Goal: Communication & Community: Participate in discussion

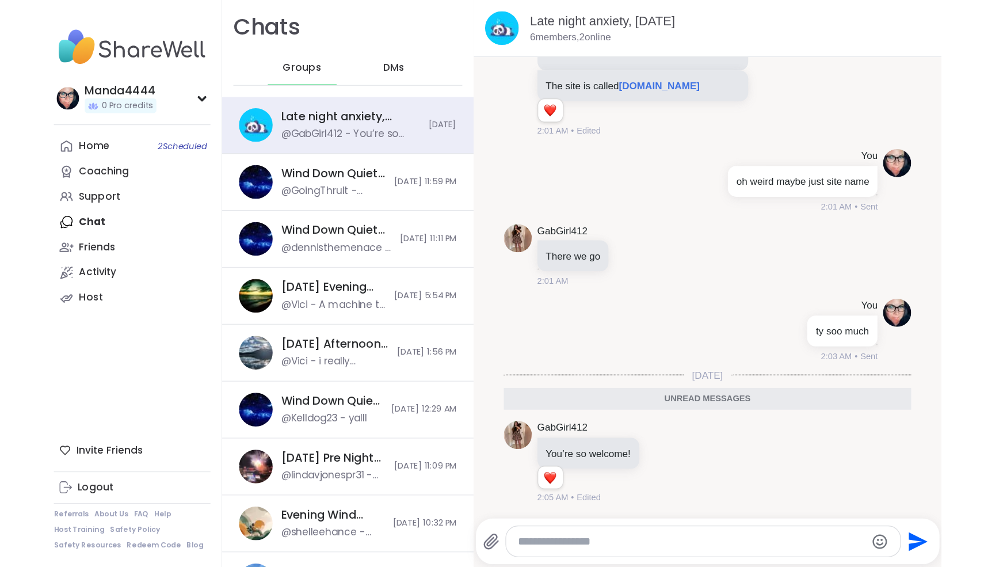
scroll to position [808, 0]
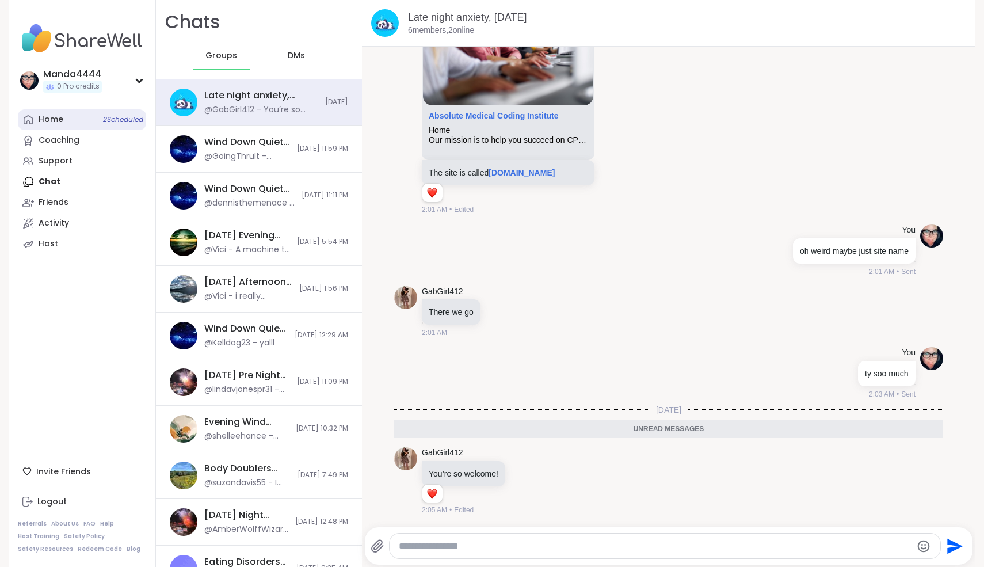
click at [75, 118] on link "Home 2 Scheduled" at bounding box center [82, 119] width 128 height 21
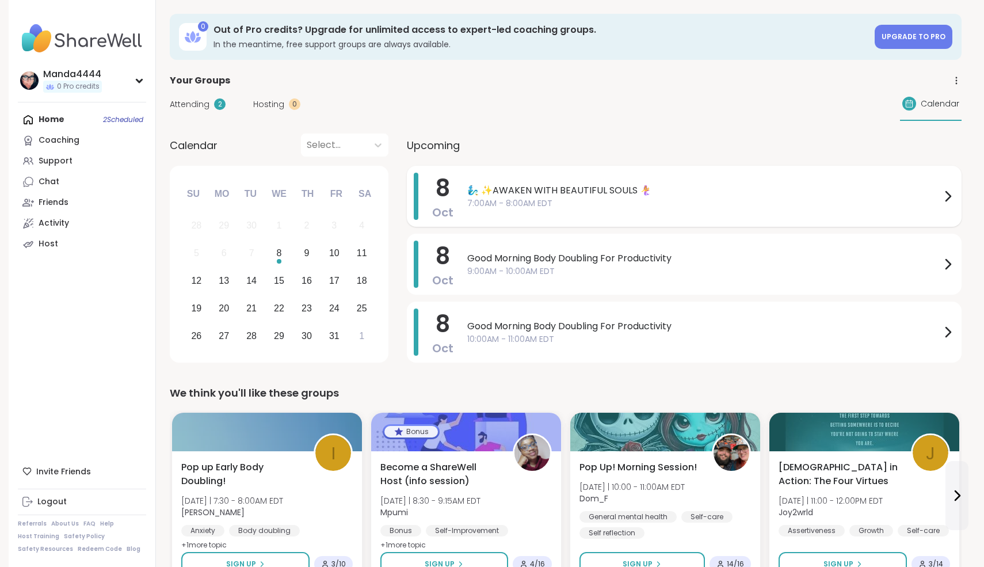
click at [696, 197] on span "7:00AM - 8:00AM EDT" at bounding box center [704, 203] width 474 height 12
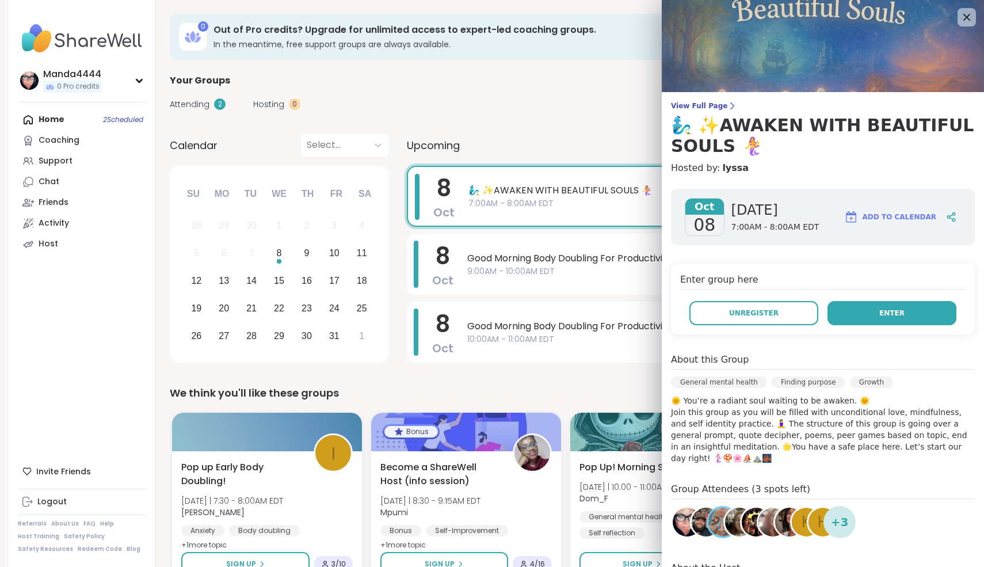
click at [736, 311] on span "Enter" at bounding box center [891, 313] width 25 height 10
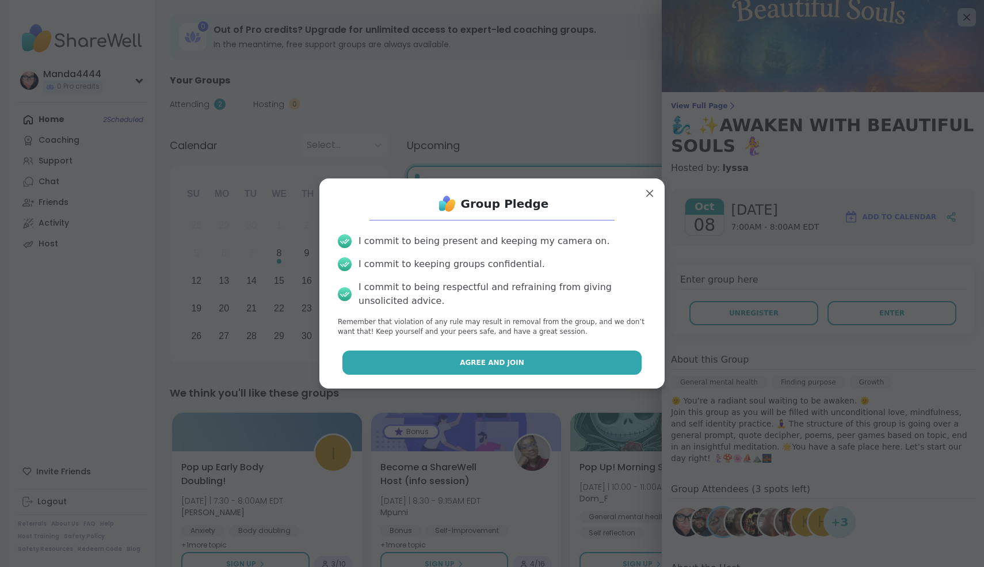
click at [582, 357] on button "Agree and Join" at bounding box center [492, 363] width 300 height 24
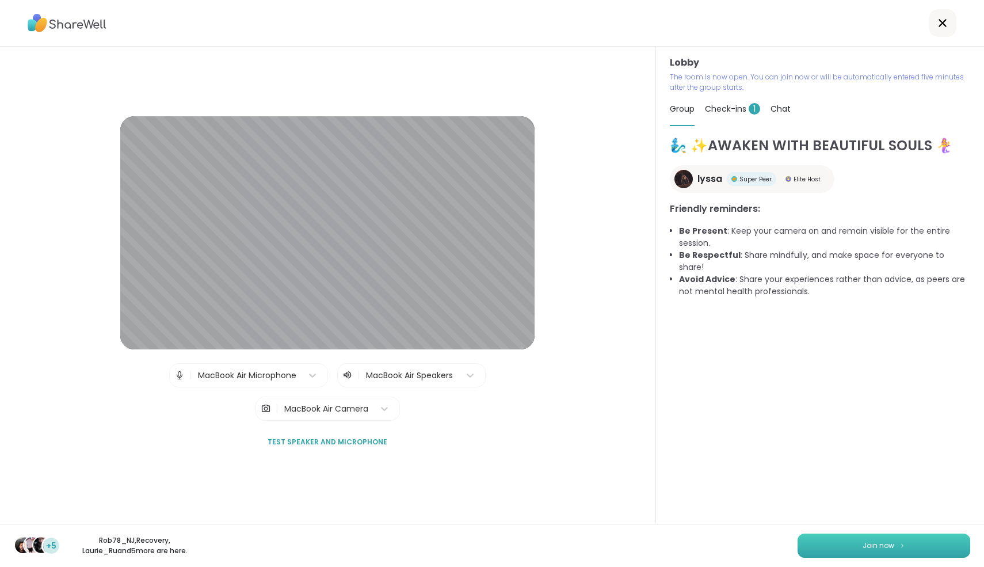
click at [736, 464] on button "Join now" at bounding box center [884, 546] width 173 height 24
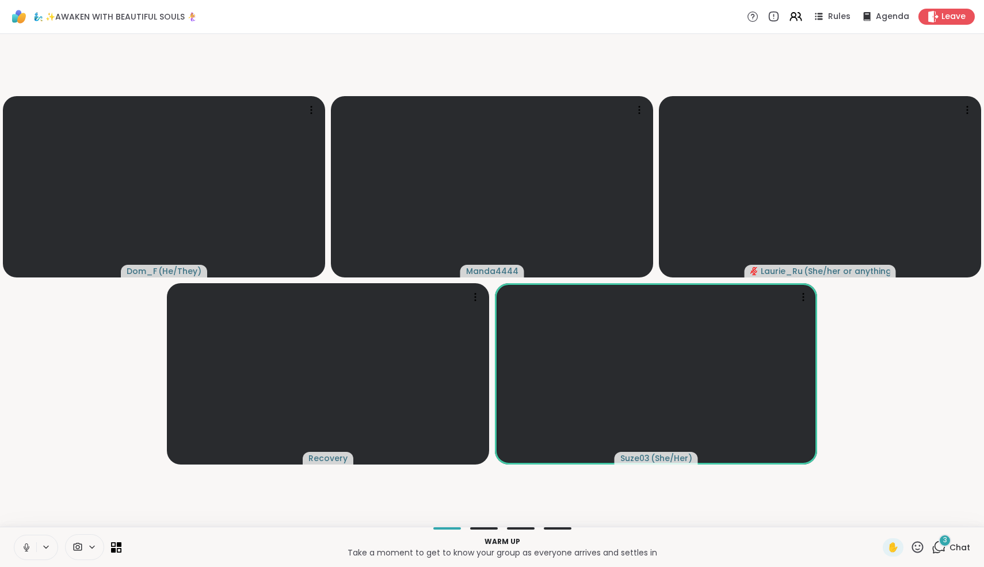
click at [736, 464] on icon at bounding box center [939, 547] width 14 height 14
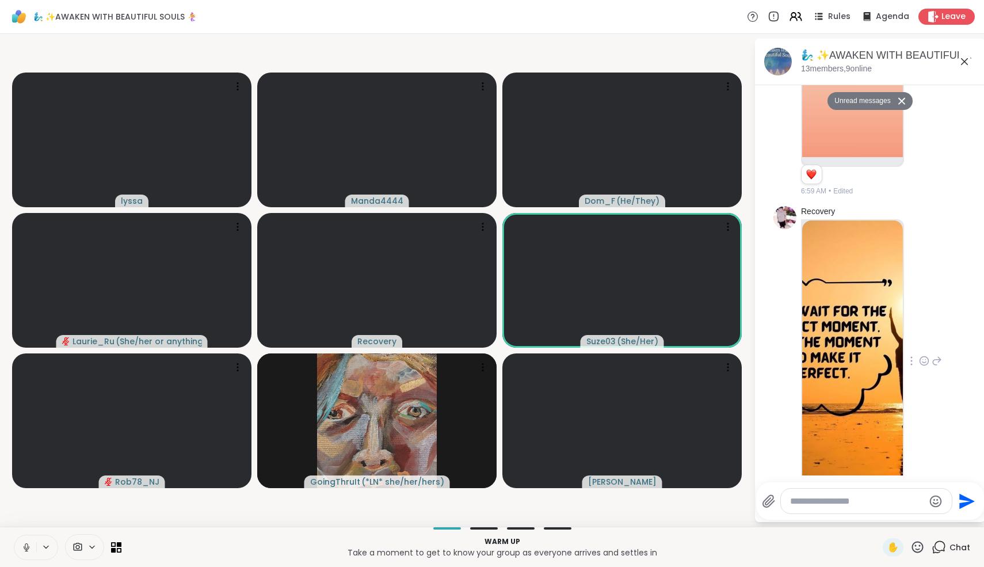
scroll to position [265, 0]
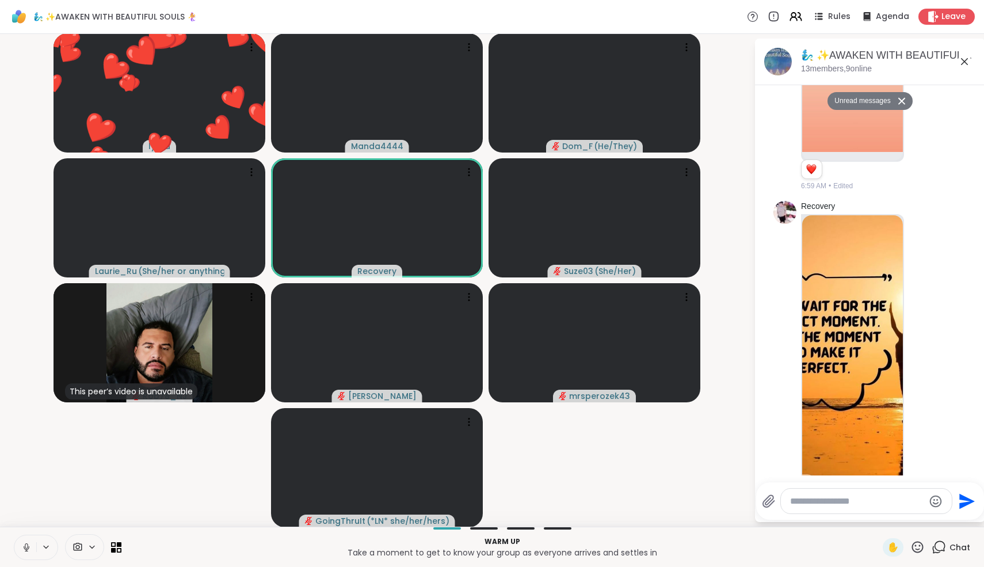
click at [27, 464] on icon at bounding box center [26, 547] width 10 height 10
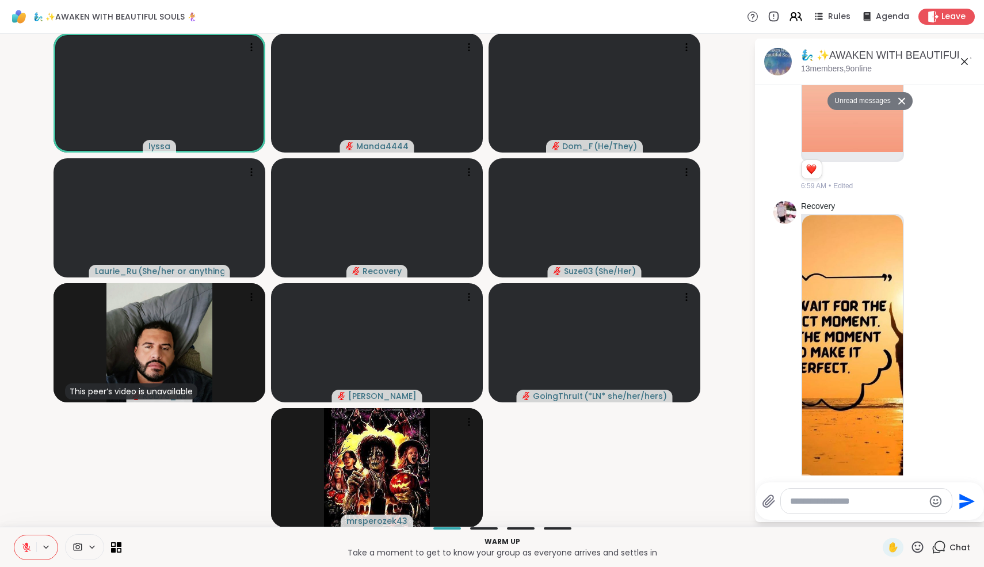
click at [28, 464] on button at bounding box center [25, 547] width 22 height 24
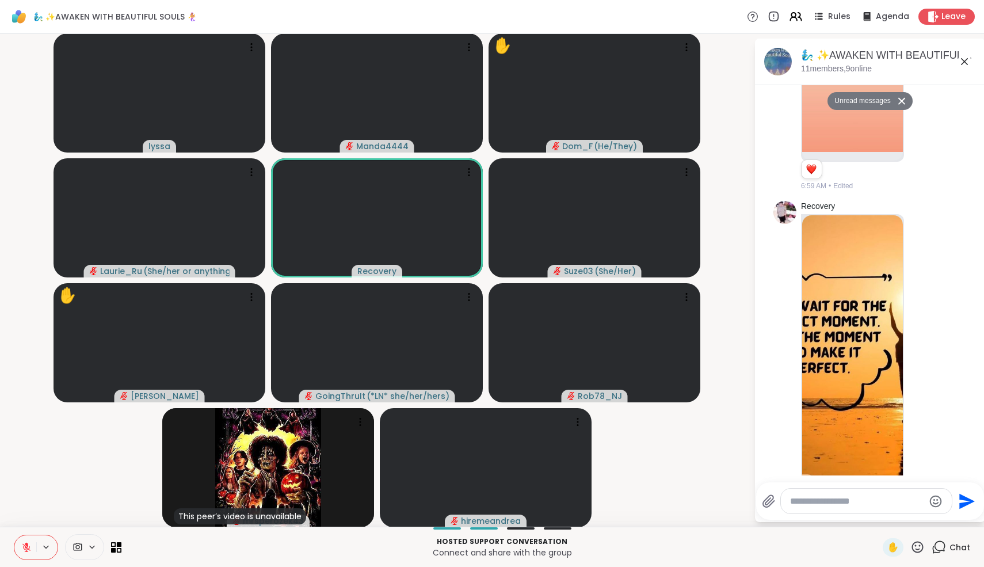
click at [26, 464] on icon at bounding box center [26, 547] width 10 height 10
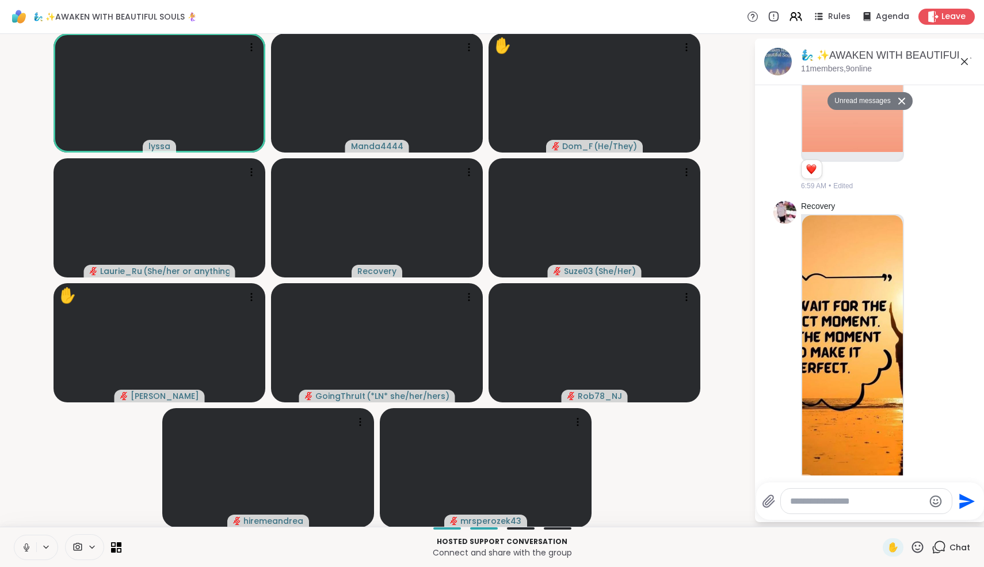
click at [28, 464] on icon at bounding box center [26, 547] width 10 height 10
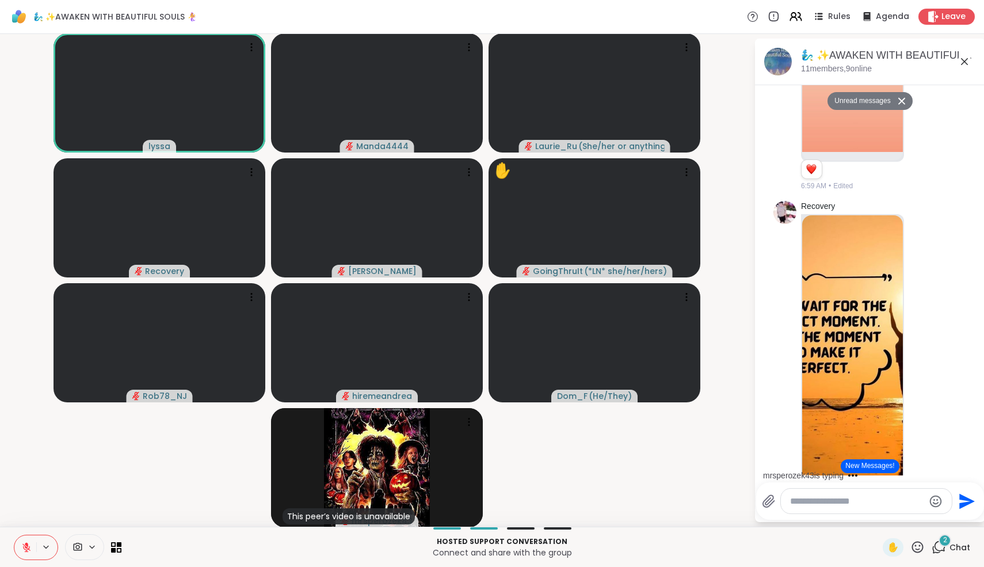
click at [35, 464] on button at bounding box center [25, 547] width 22 height 24
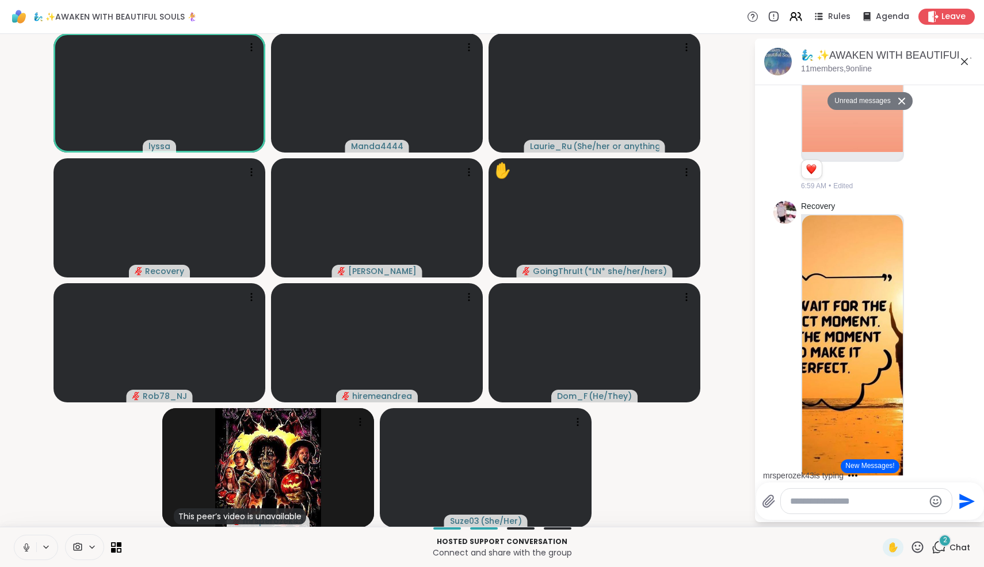
click at [30, 464] on icon at bounding box center [26, 547] width 10 height 10
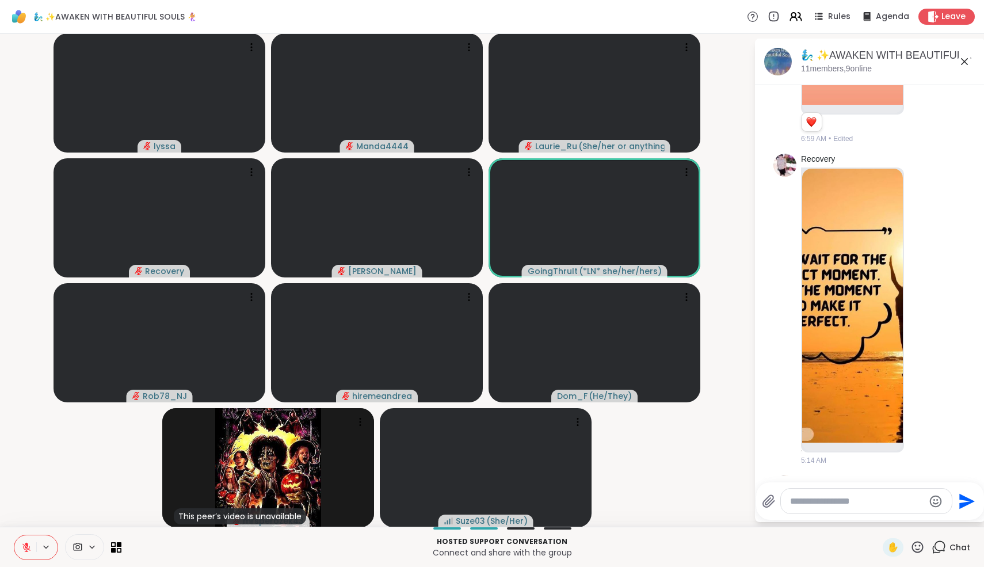
scroll to position [284, 0]
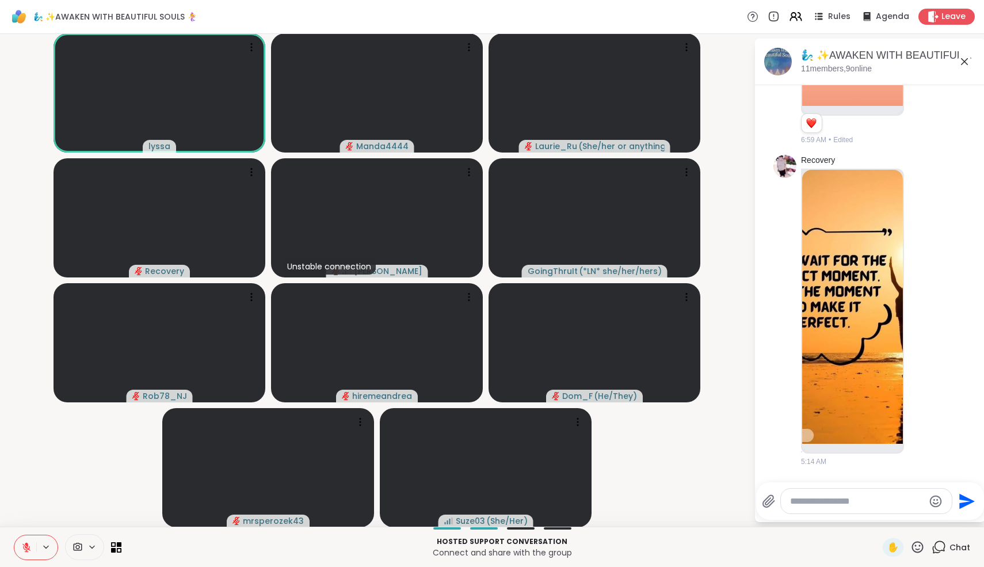
click at [736, 464] on icon at bounding box center [918, 547] width 14 height 14
click at [736, 464] on span "❤️" at bounding box center [884, 517] width 12 height 14
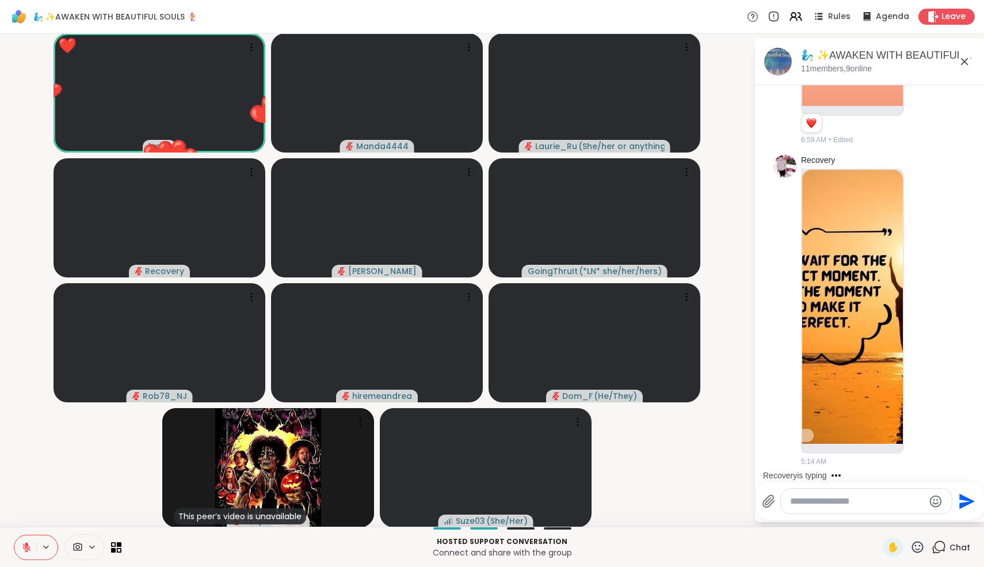
click at [28, 464] on icon at bounding box center [26, 544] width 3 height 5
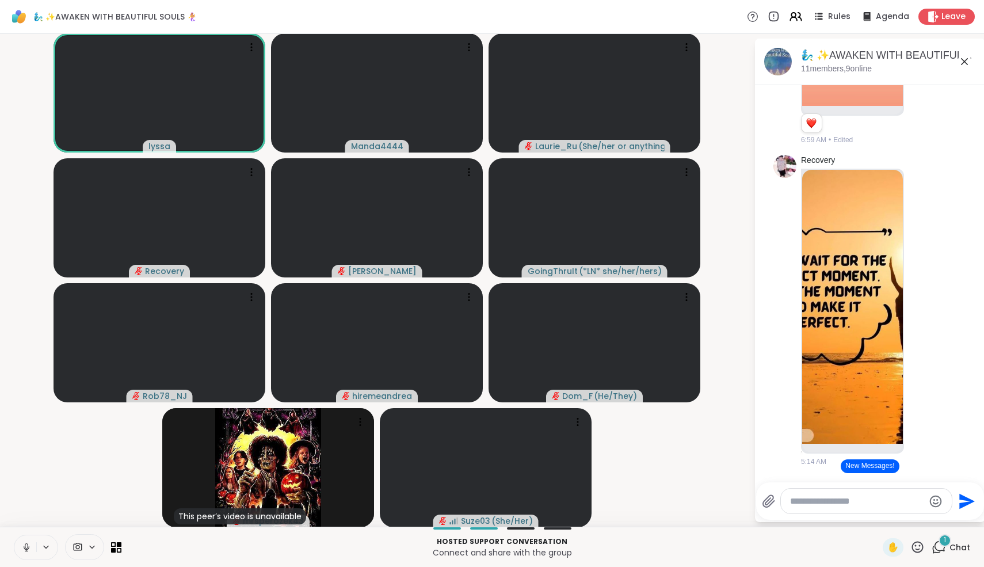
click at [28, 464] on icon at bounding box center [26, 547] width 10 height 10
click at [409, 322] on div at bounding box center [377, 342] width 212 height 119
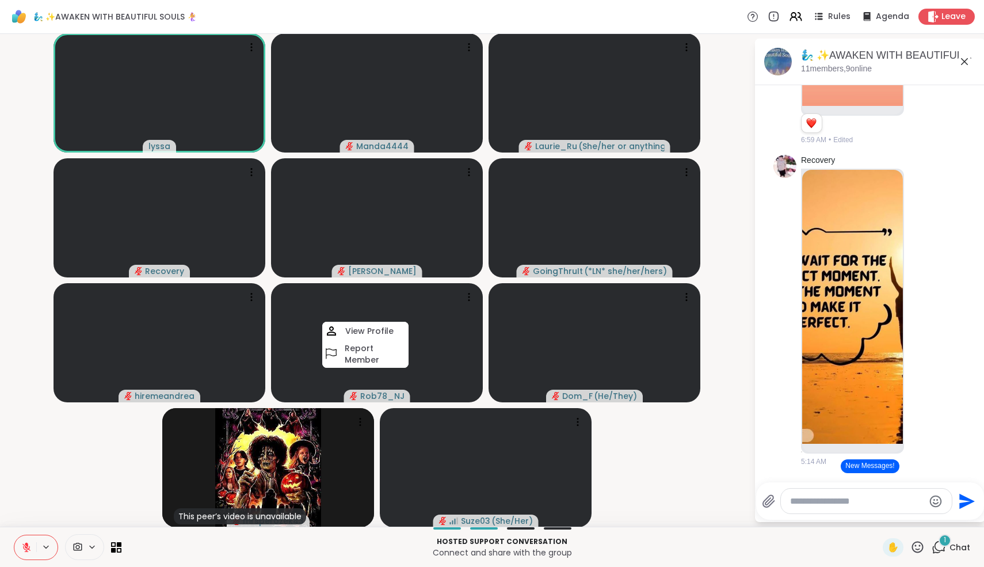
click at [672, 464] on video-player-container "lyssa Manda4444 Laurie_Ru ( She/her or anything else ) Recovery dodi GoingThruI…" at bounding box center [377, 280] width 740 height 483
click at [18, 464] on button at bounding box center [25, 547] width 22 height 24
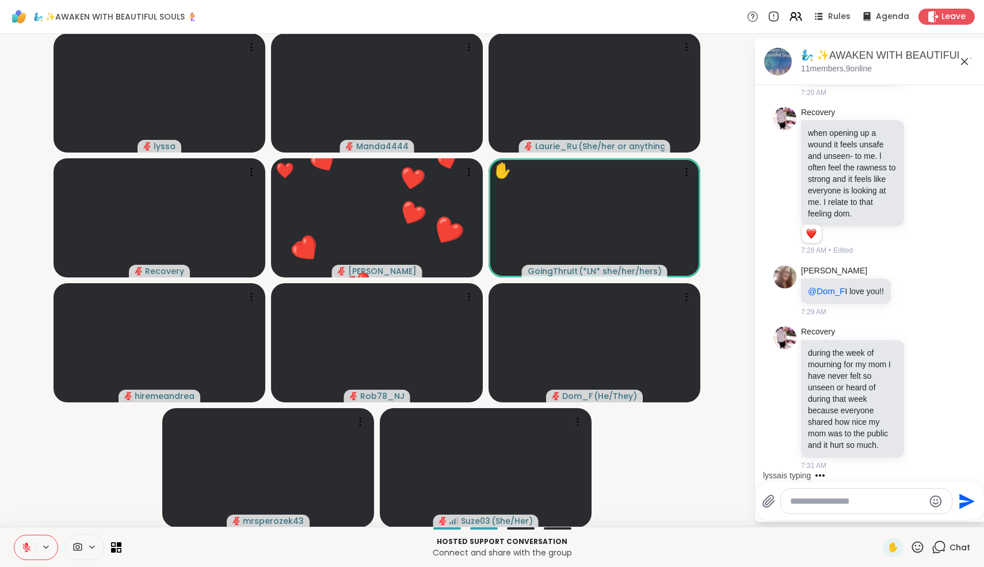
scroll to position [2237, 0]
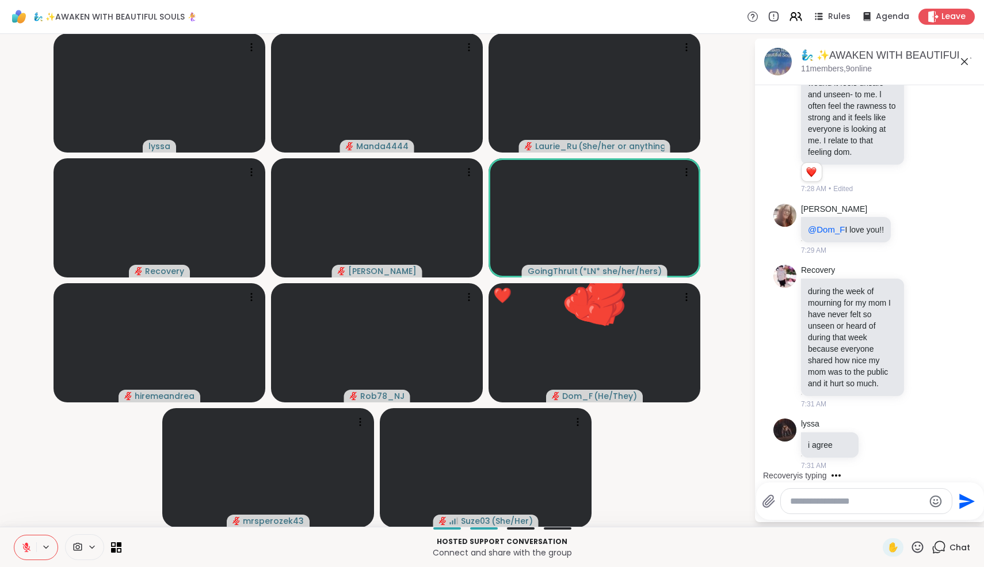
click at [736, 464] on icon at bounding box center [918, 547] width 14 height 14
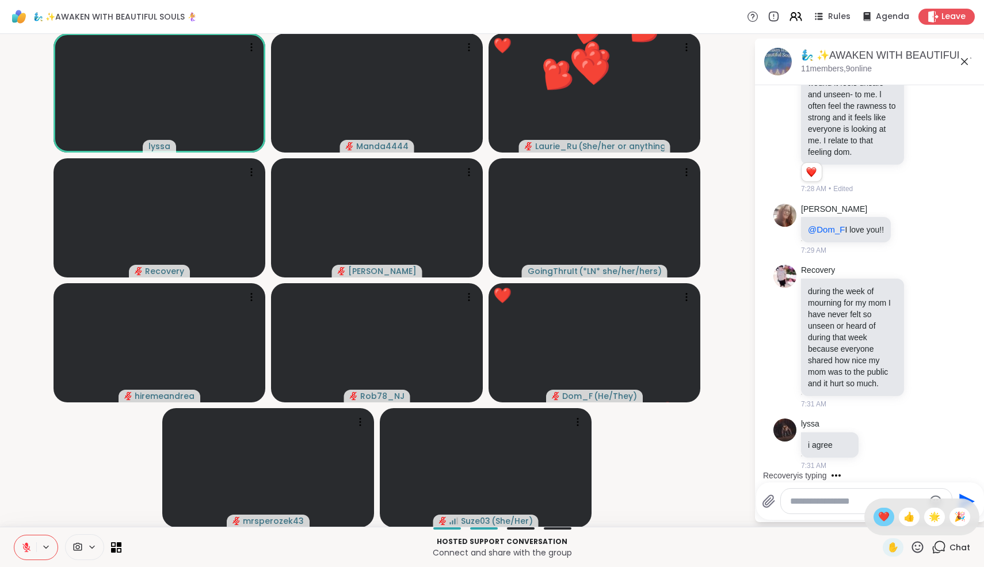
click at [736, 464] on span "❤️" at bounding box center [884, 517] width 12 height 14
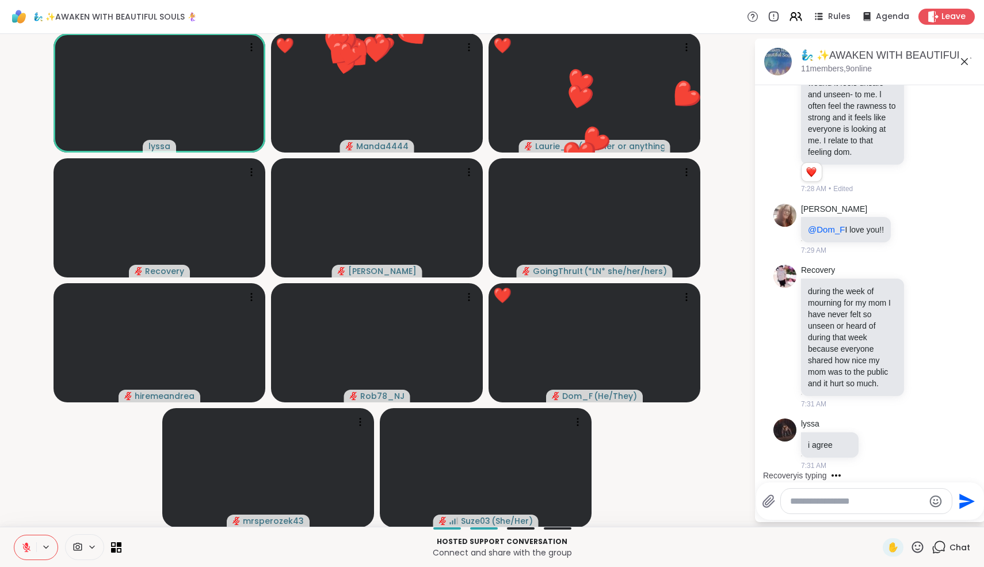
click at [736, 464] on div "Send" at bounding box center [870, 500] width 228 height 37
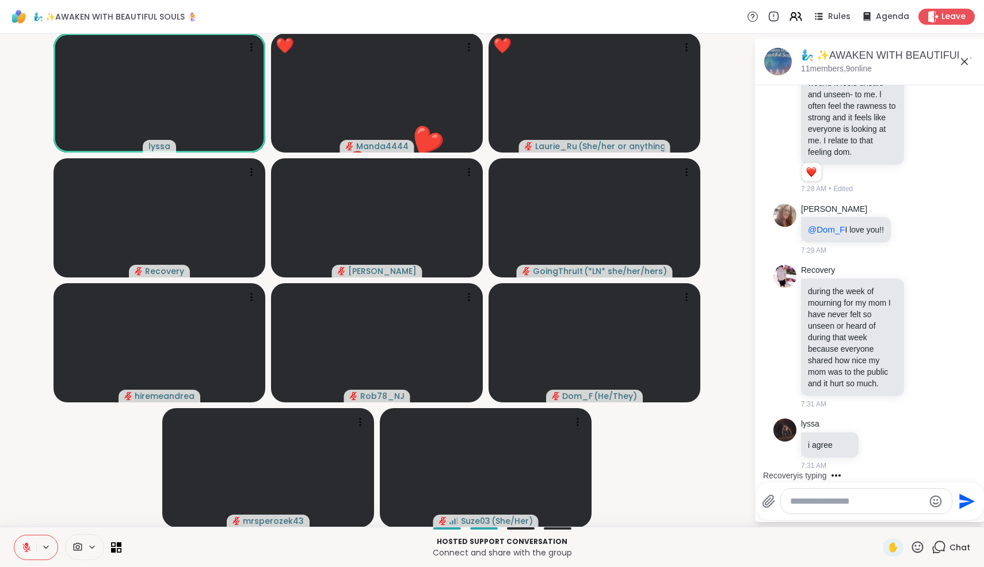
click at [736, 464] on icon at bounding box center [918, 547] width 14 height 14
click at [736, 464] on span "❤️" at bounding box center [884, 517] width 12 height 14
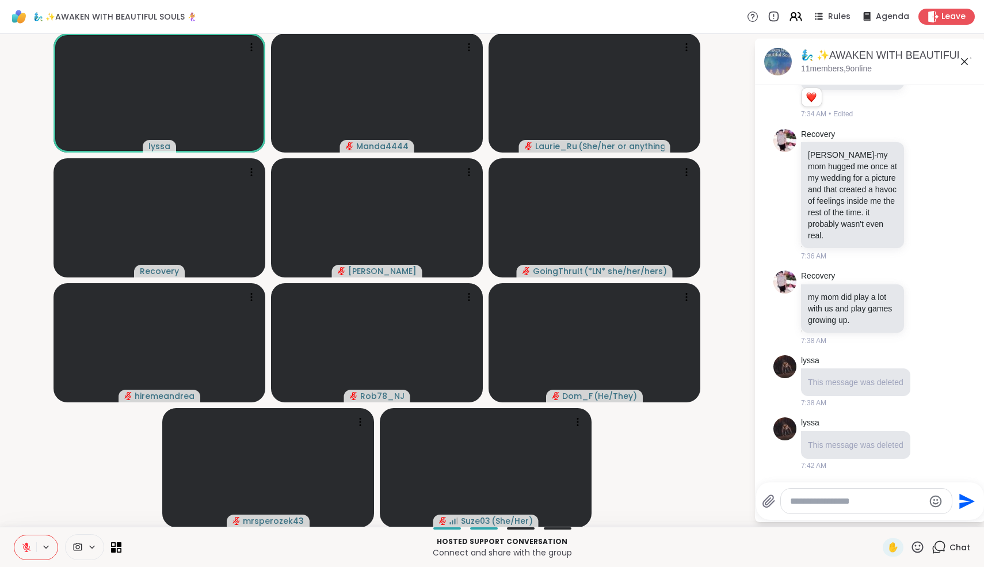
scroll to position [2983, 0]
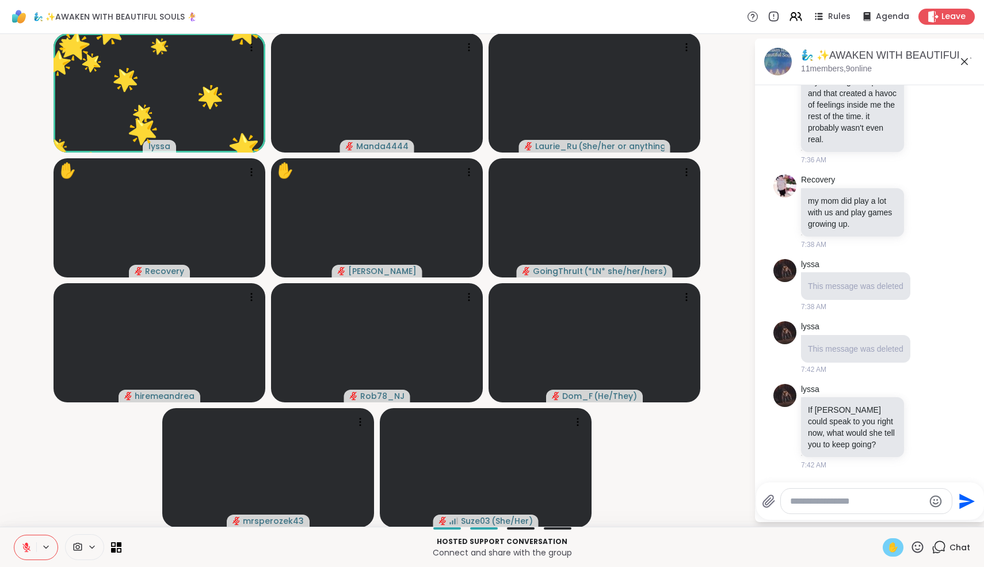
click at [736, 464] on span "✋" at bounding box center [894, 547] width 12 height 14
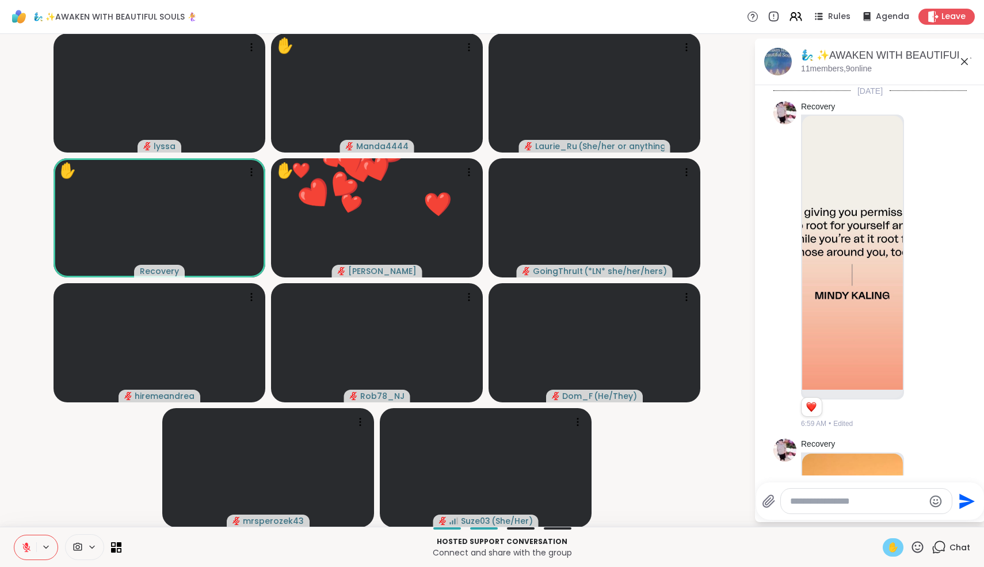
scroll to position [2983, 0]
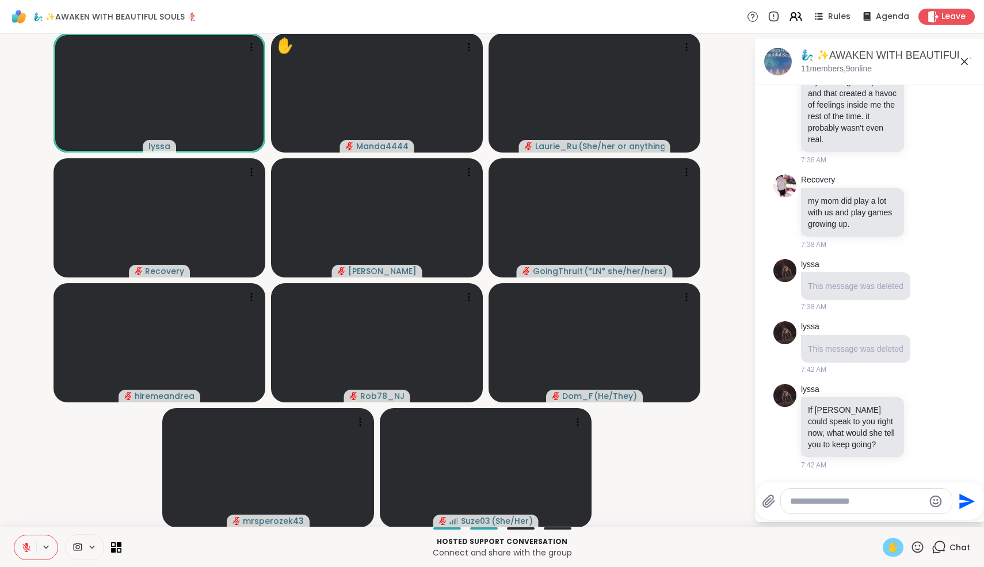
click at [897, 548] on span "✋" at bounding box center [894, 547] width 12 height 14
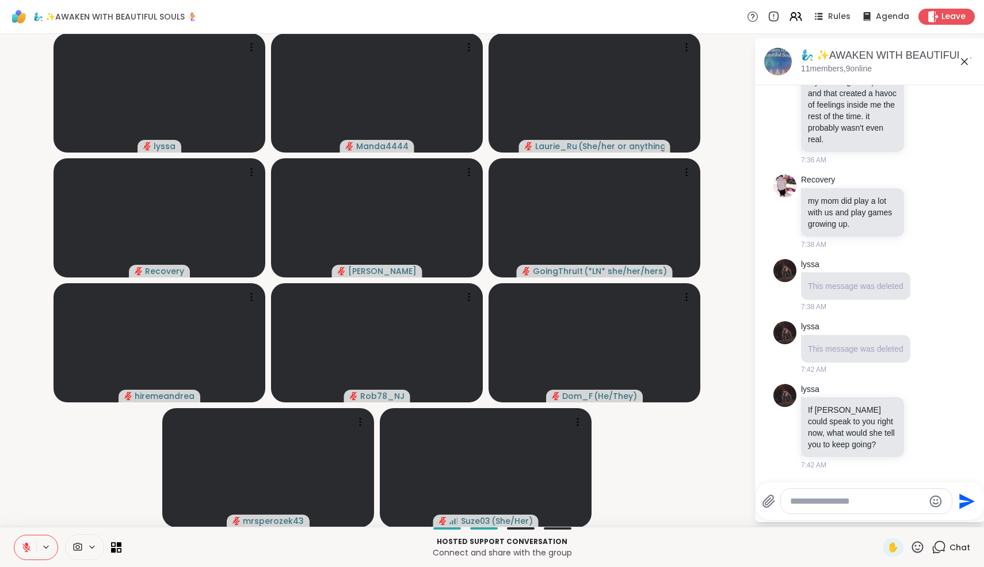
click at [29, 552] on icon at bounding box center [26, 547] width 10 height 10
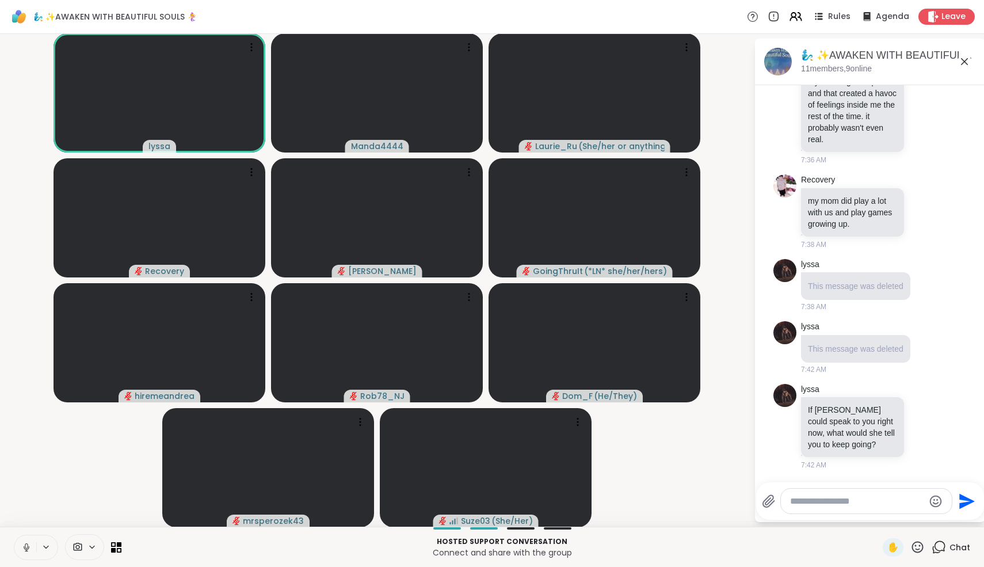
click at [28, 548] on icon at bounding box center [26, 547] width 10 height 10
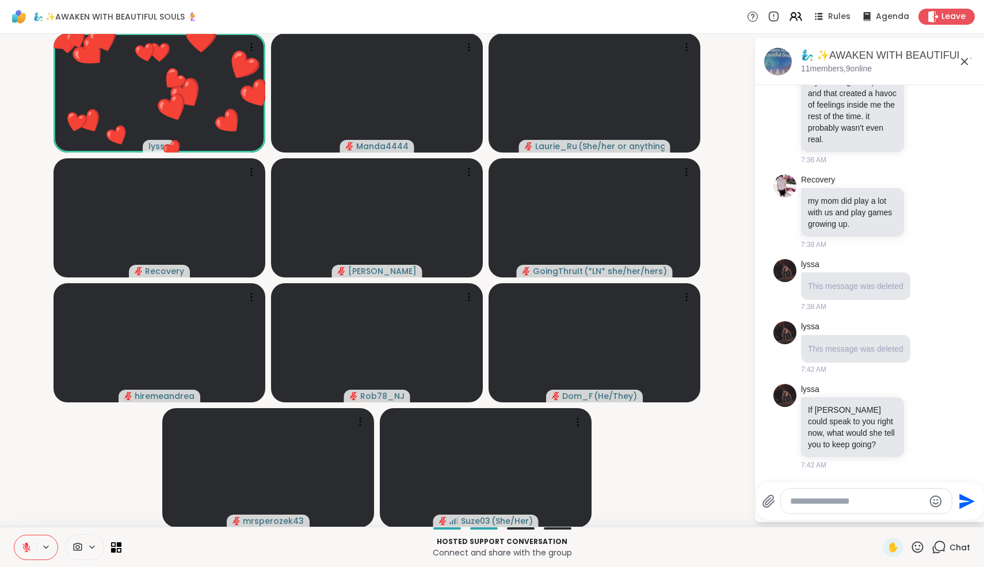
click at [26, 550] on icon at bounding box center [26, 547] width 8 height 8
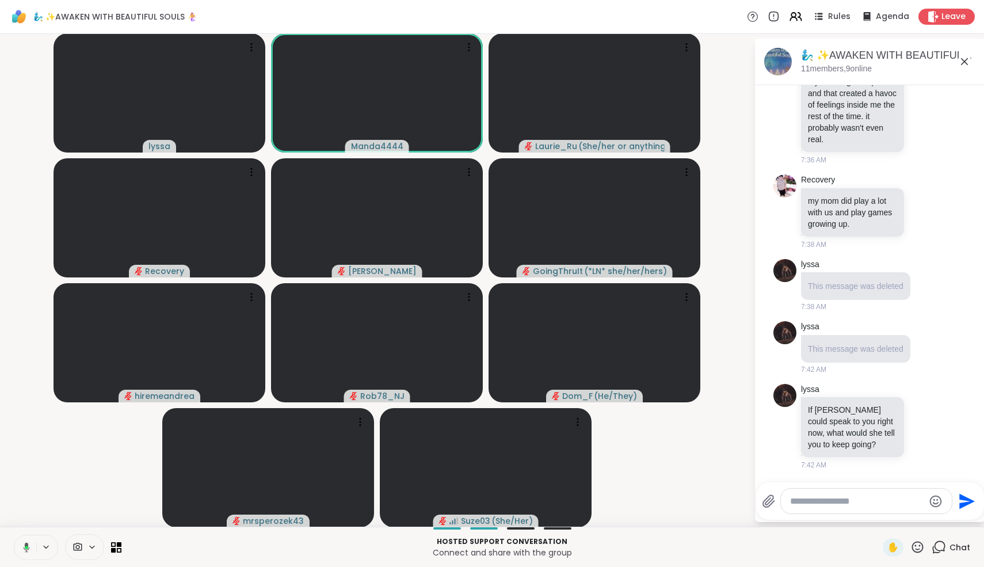
click at [26, 550] on icon at bounding box center [27, 547] width 6 height 10
click at [924, 551] on icon at bounding box center [918, 547] width 14 height 14
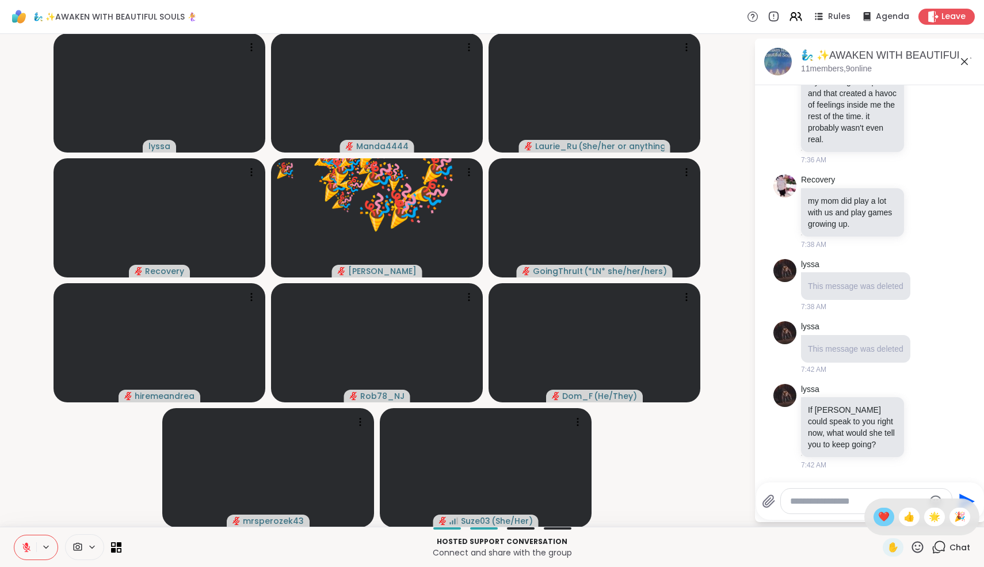
click at [890, 520] on span "❤️" at bounding box center [884, 517] width 12 height 14
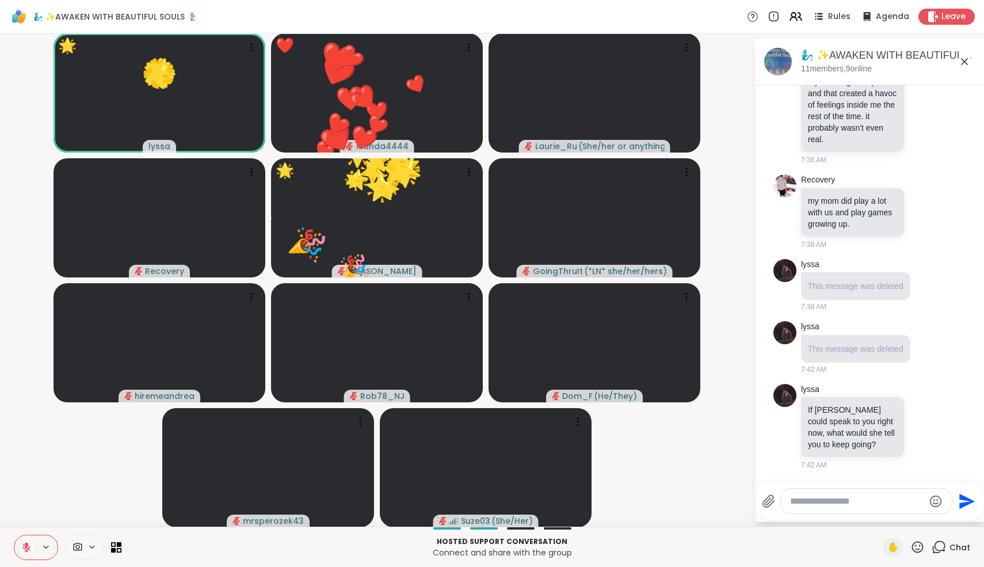
click at [918, 542] on icon at bounding box center [918, 547] width 12 height 12
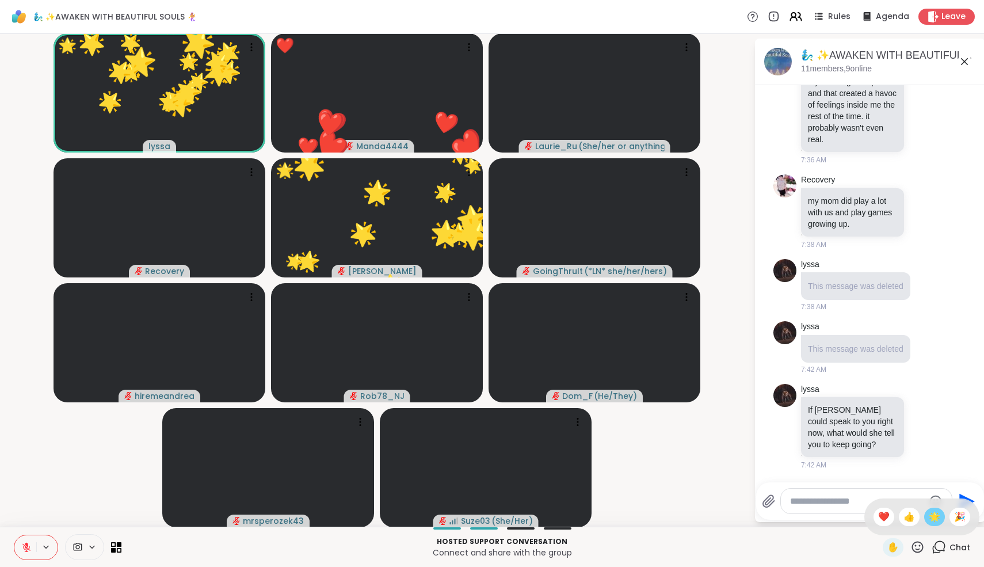
click at [937, 520] on span "🌟" at bounding box center [935, 517] width 12 height 14
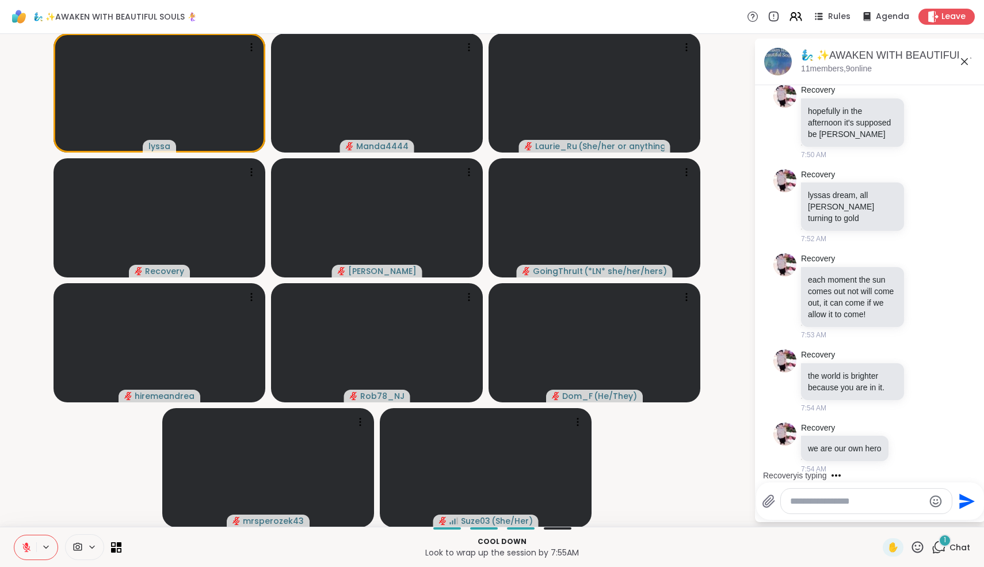
scroll to position [3895, 0]
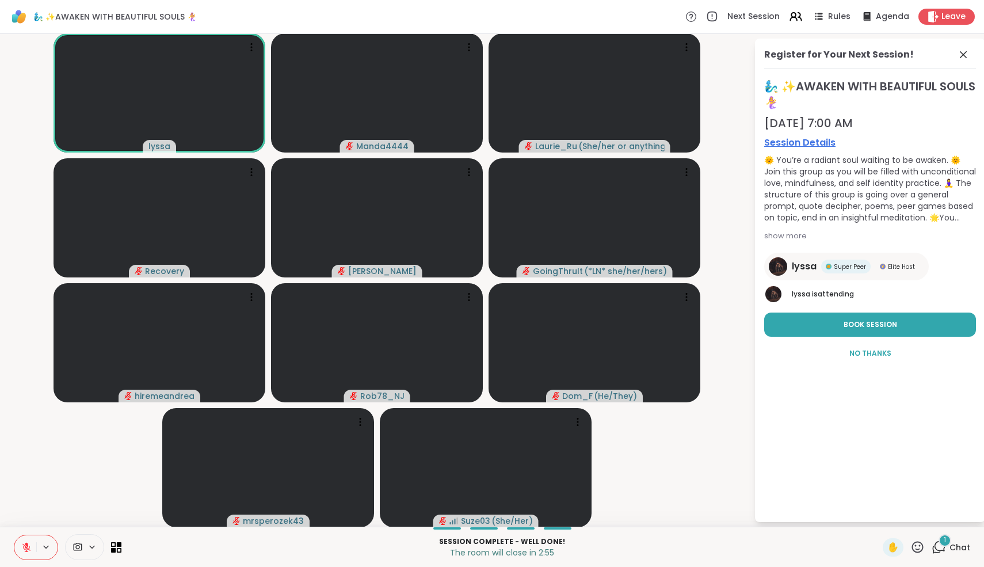
click at [35, 546] on button at bounding box center [25, 547] width 22 height 24
click at [29, 545] on icon at bounding box center [26, 547] width 10 height 10
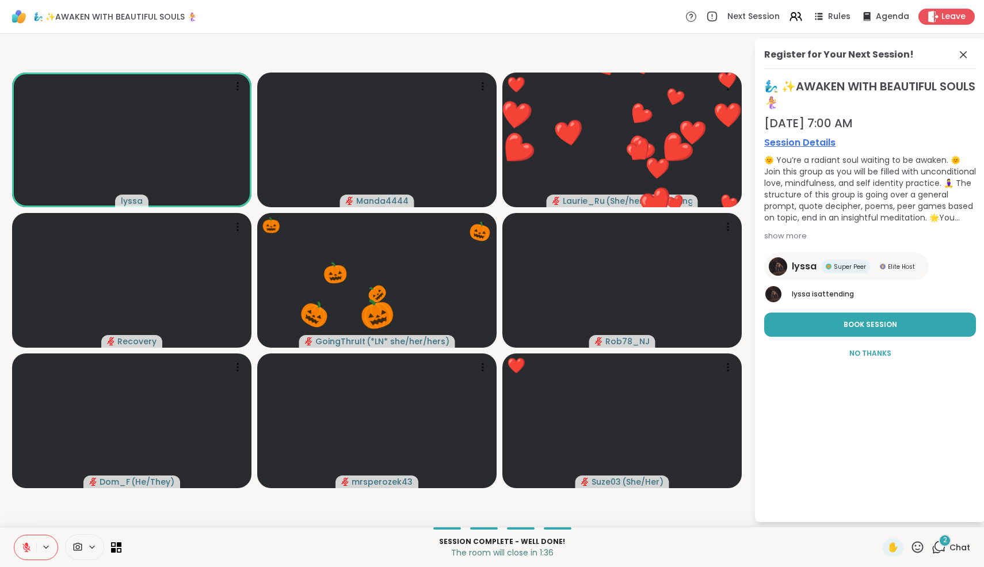
click at [920, 543] on icon at bounding box center [918, 547] width 14 height 14
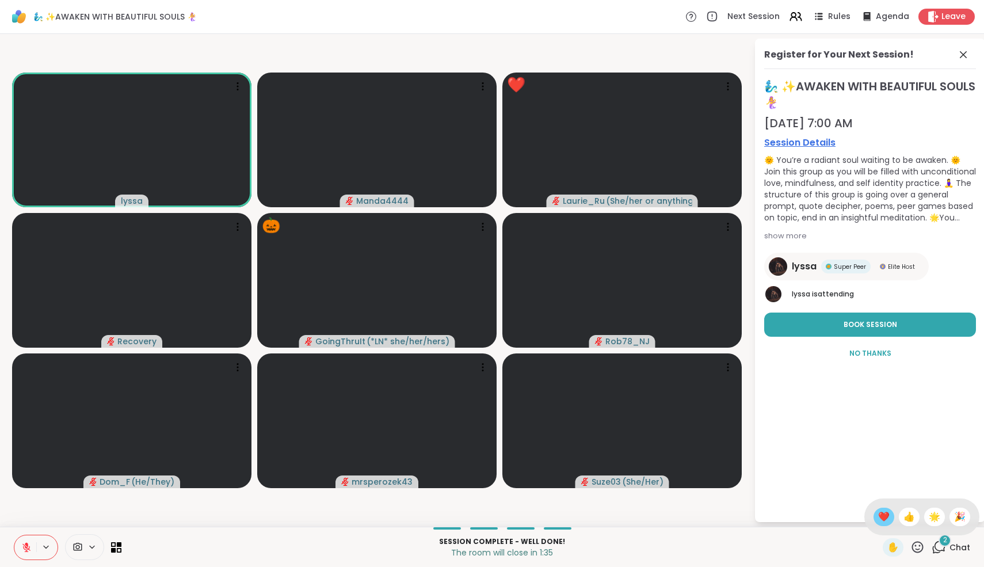
click at [890, 519] on span "❤️" at bounding box center [884, 517] width 12 height 14
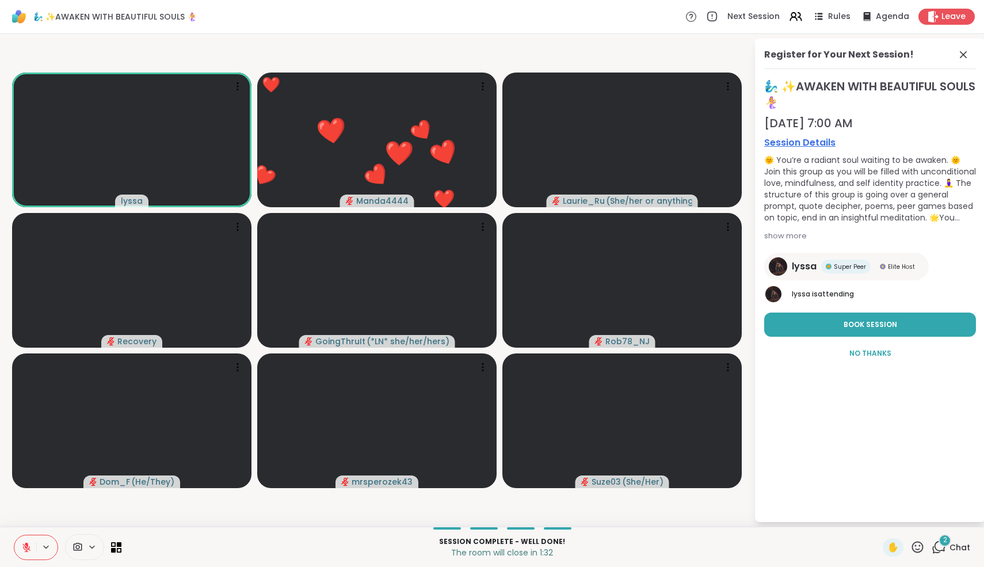
click at [31, 544] on icon at bounding box center [26, 547] width 10 height 10
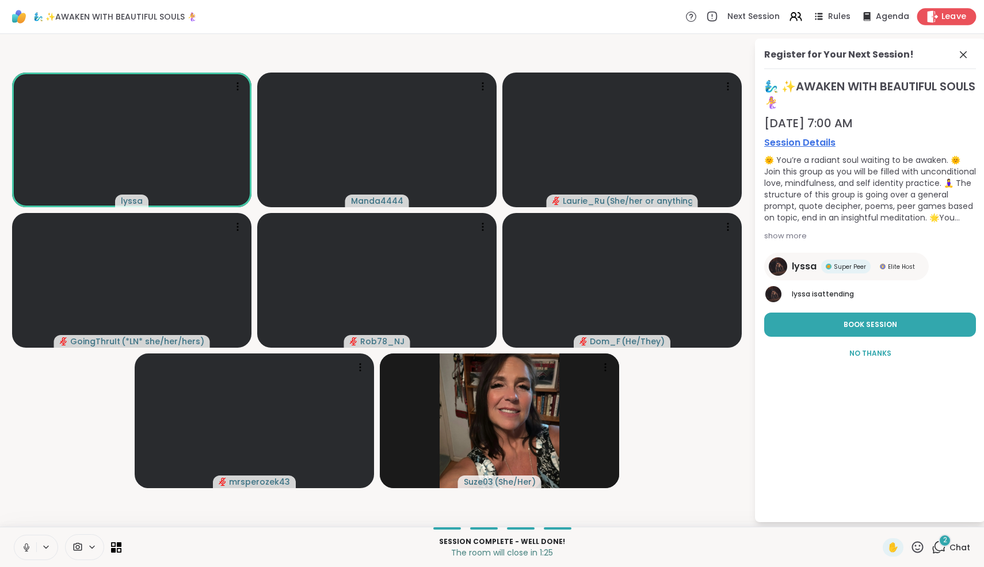
click at [954, 15] on span "Leave" at bounding box center [954, 17] width 25 height 12
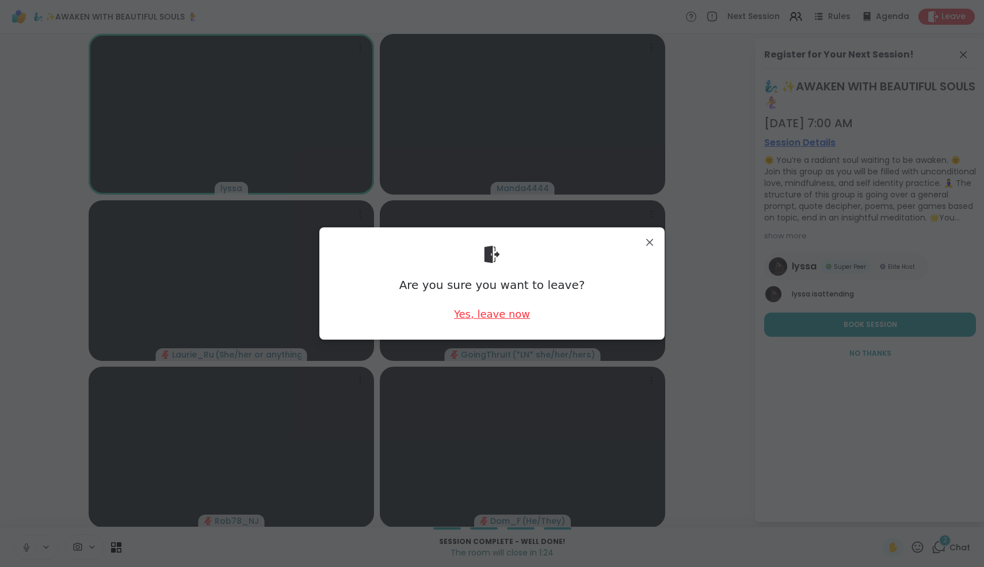
click at [481, 313] on div "Yes, leave now" at bounding box center [492, 314] width 76 height 14
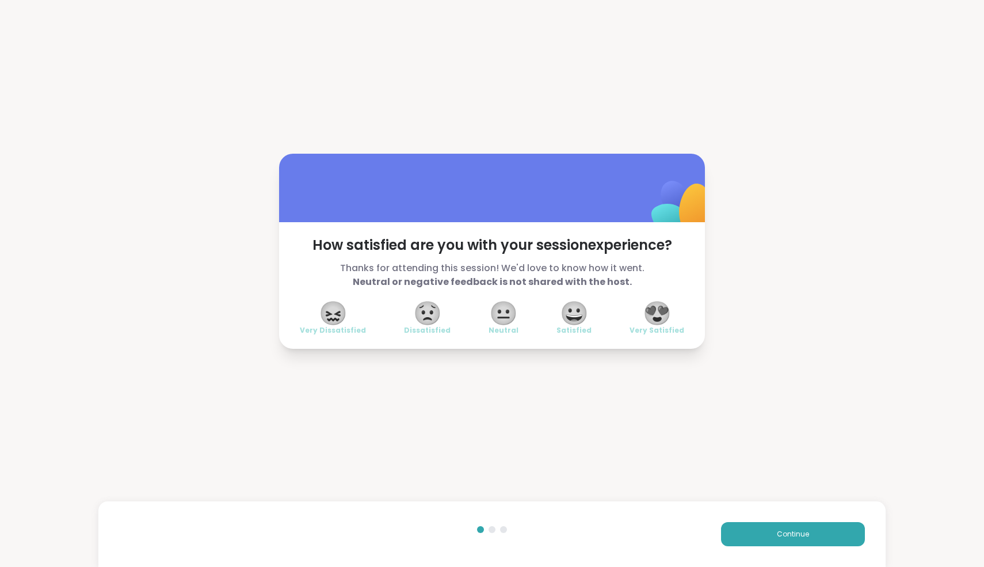
click at [667, 315] on span "😍" at bounding box center [657, 313] width 29 height 21
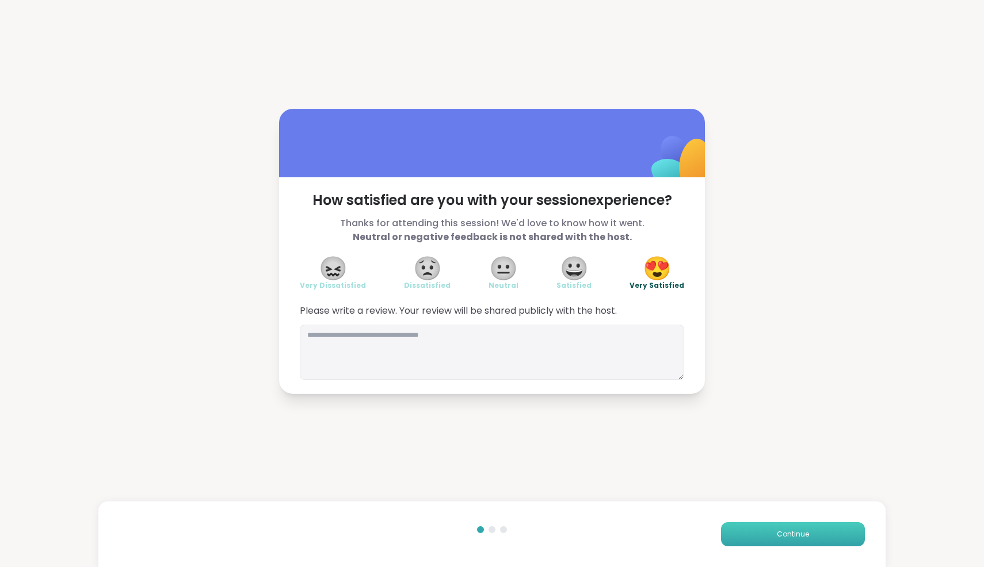
click at [794, 528] on button "Continue" at bounding box center [793, 534] width 144 height 24
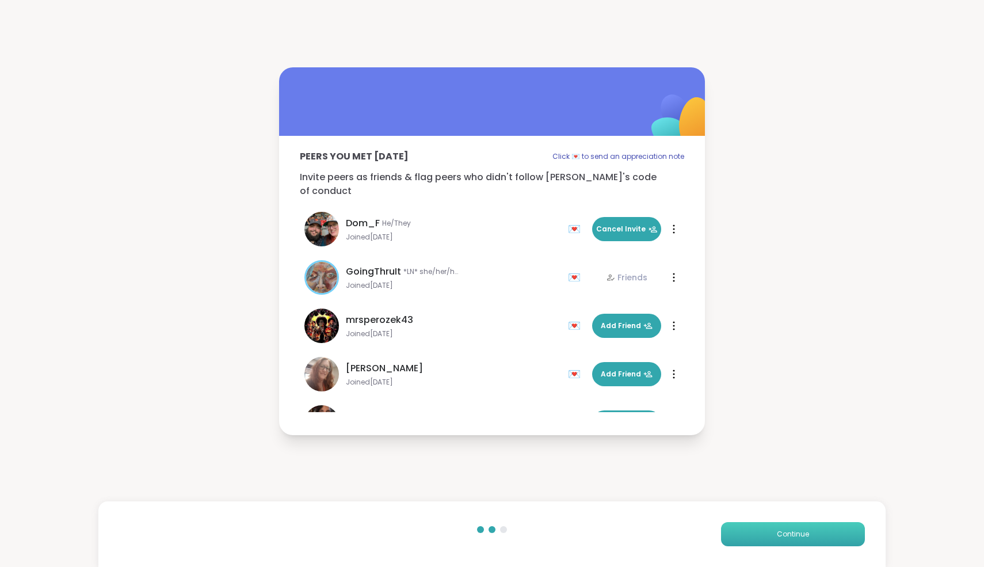
click at [794, 528] on button "Continue" at bounding box center [793, 534] width 144 height 24
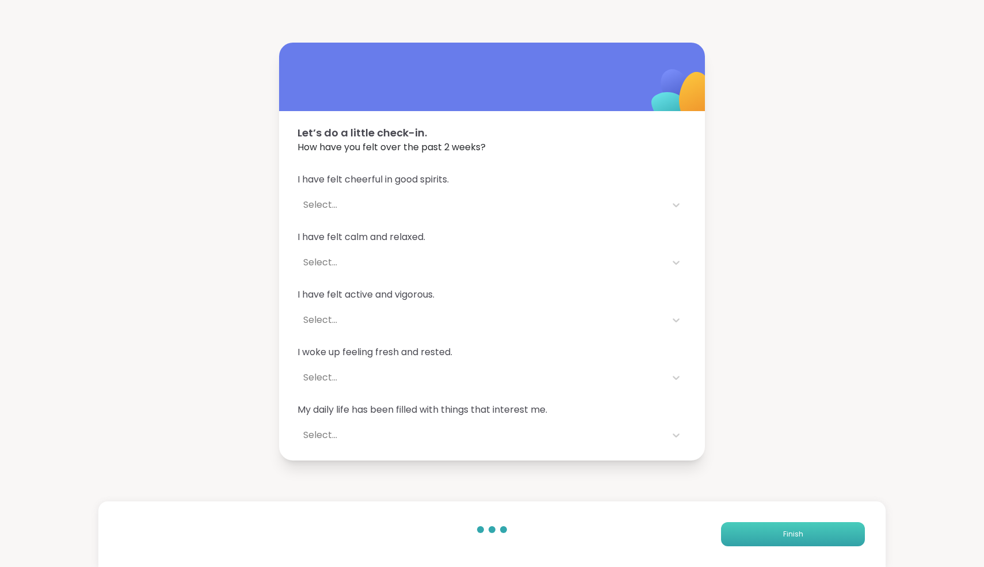
click at [794, 528] on button "Finish" at bounding box center [793, 534] width 144 height 24
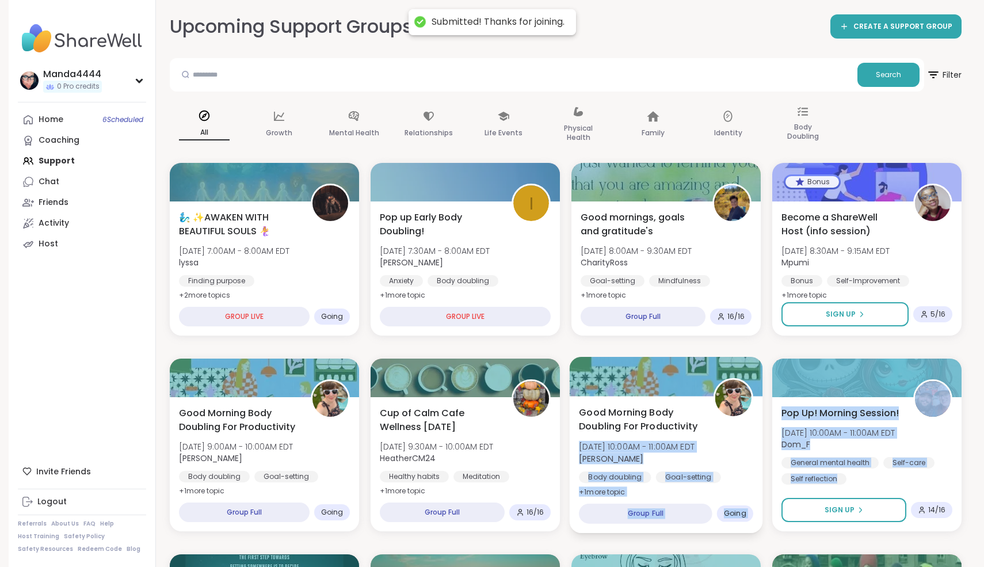
click at [772, 407] on div "Pop Up! Morning Session! [DATE] 10:00AM - 11:00AM EDT Dom_F General mental heal…" at bounding box center [866, 445] width 189 height 173
